Goal: Information Seeking & Learning: Check status

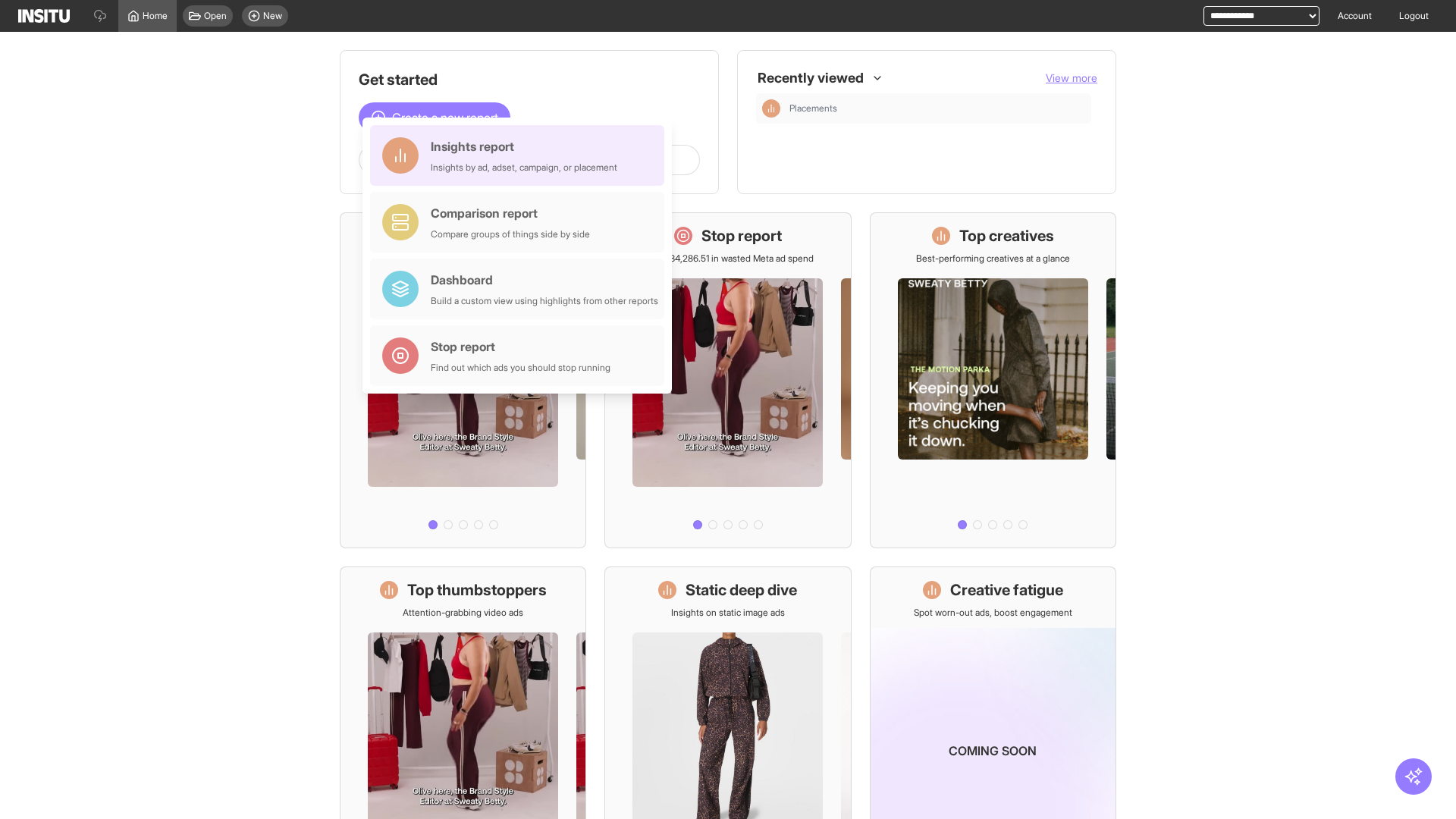
click at [521, 156] on div "Insights report Insights by ad, adset, campaign, or placement" at bounding box center [524, 155] width 186 height 36
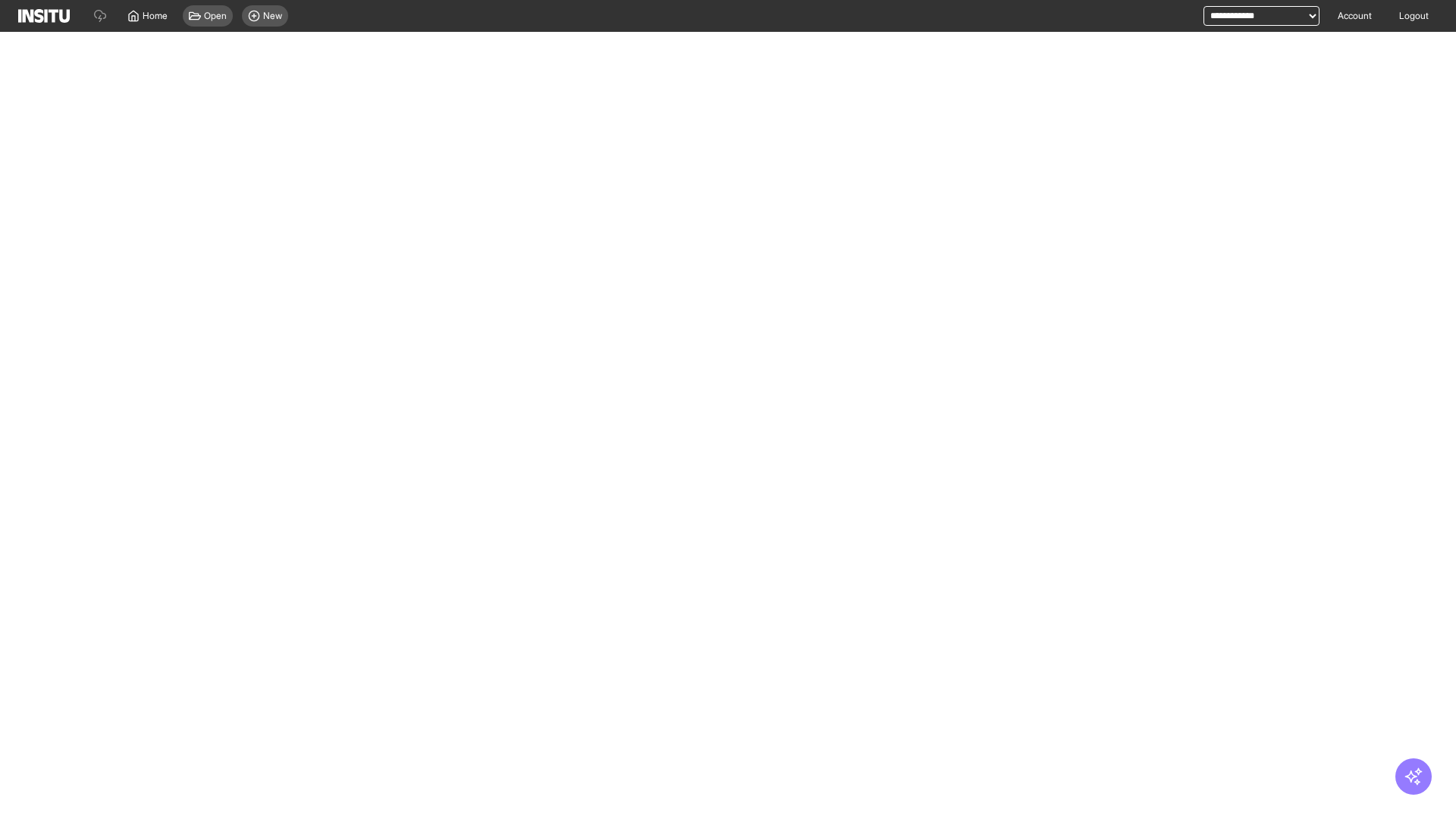
select select "**"
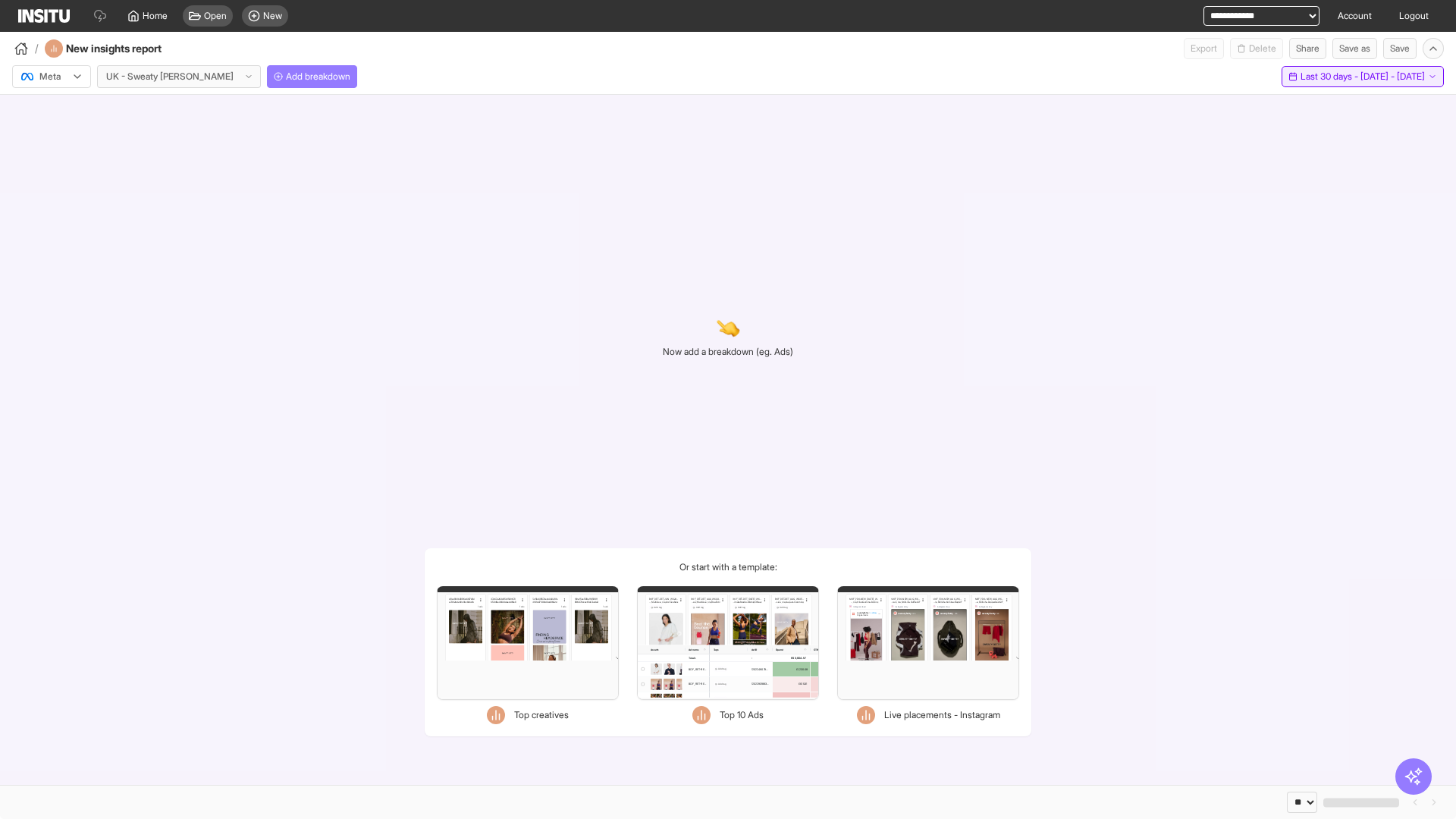
click at [1341, 77] on span "Last 30 days - [DATE] - [DATE]" at bounding box center [1362, 76] width 124 height 12
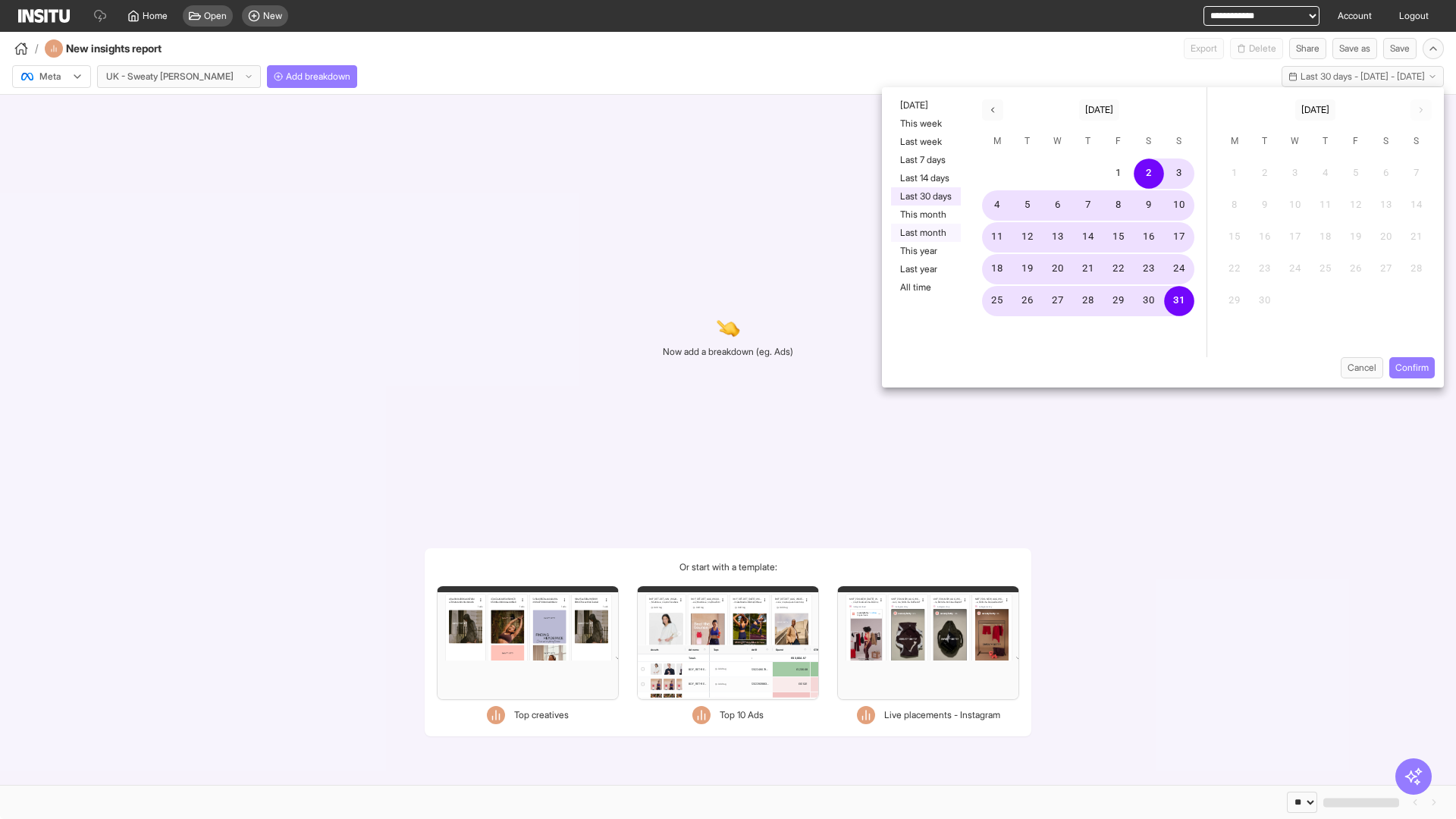
click at [924, 232] on button "Last month" at bounding box center [926, 233] width 70 height 18
